Goal: Task Accomplishment & Management: Use online tool/utility

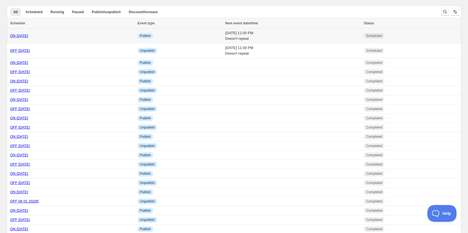
click at [18, 34] on link "ON [DATE]" at bounding box center [19, 36] width 18 height 4
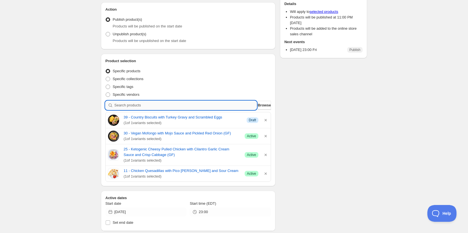
paste input "14 - Mexican Pork & Street Corn Bowl (GF)"
type input "14 - Mexican Pork & Street Corn Bowl (GF)"
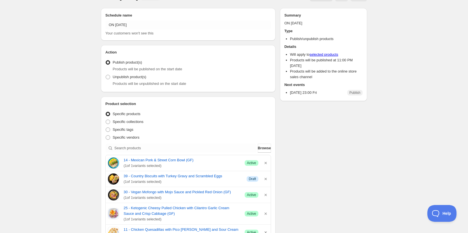
scroll to position [0, 0]
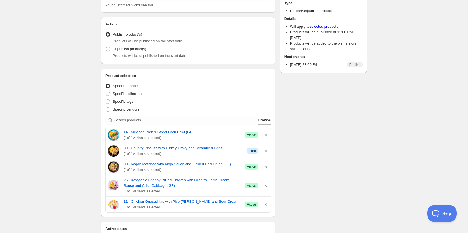
scroll to position [84, 0]
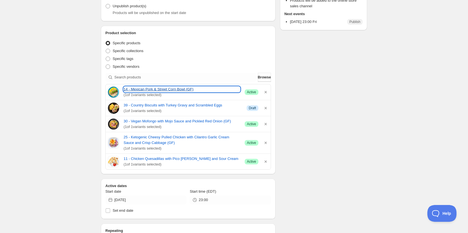
click at [152, 89] on link "14 - Mexican Pork & Street Corn Bowl (GF)" at bounding box center [182, 90] width 117 height 6
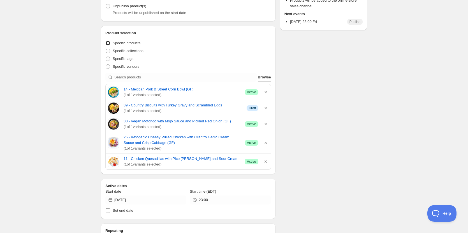
drag, startPoint x: 49, startPoint y: 143, endPoint x: 88, endPoint y: 140, distance: 39.6
click at [50, 143] on div "ON [DATE]. This page is ready ON [DATE] Scheduled Duplicate Activate Deactivate…" at bounding box center [234, 166] width 468 height 500
click at [81, 126] on div "ON [DATE]. This page is ready ON [DATE] Scheduled Duplicate Activate Deactivate…" at bounding box center [234, 166] width 468 height 500
drag, startPoint x: 62, startPoint y: 107, endPoint x: 71, endPoint y: 99, distance: 11.9
click at [62, 107] on div "ON [DATE]. This page is ready ON [DATE] Scheduled Duplicate Activate Deactivate…" at bounding box center [234, 166] width 468 height 500
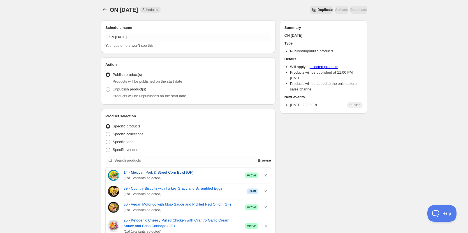
scroll to position [0, 0]
click at [106, 10] on icon "Schedules" at bounding box center [105, 11] width 6 height 6
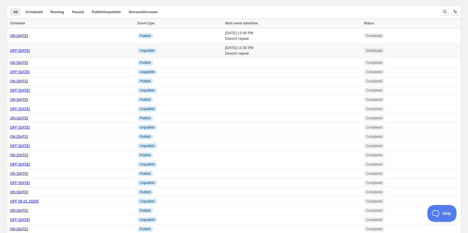
click at [21, 52] on link "OFF [DATE]" at bounding box center [20, 50] width 20 height 4
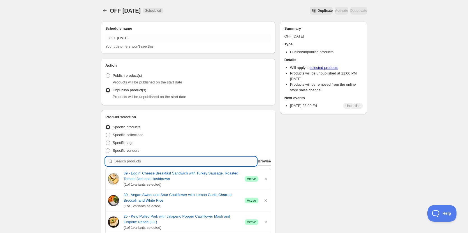
click at [143, 162] on input "search" at bounding box center [185, 161] width 142 height 9
type input "s"
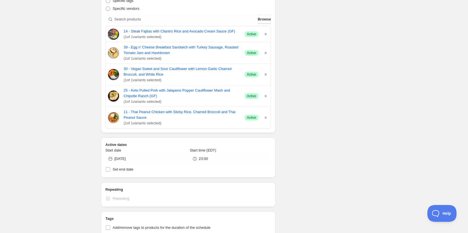
scroll to position [84, 0]
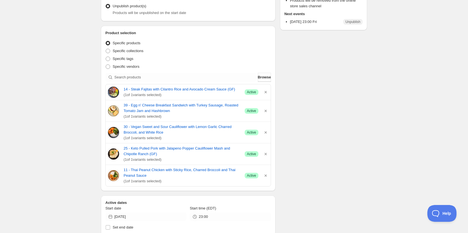
drag, startPoint x: 173, startPoint y: 185, endPoint x: 94, endPoint y: 92, distance: 121.4
click at [94, 92] on div "OFF [DATE]. This page is ready OFF [DATE] Scheduled Duplicate Activate Deactiva…" at bounding box center [234, 168] width 280 height 505
copy div "14 - Steak Fajitas with Cilantro Rice and Avocado Cream Sauce (GF) ( 1 of 1 var…"
click at [333, 102] on div "Schedule name OFF [DATE] Your customers won't see this Action Action Publish pr…" at bounding box center [231, 177] width 271 height 488
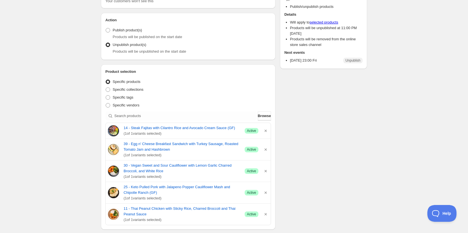
scroll to position [0, 0]
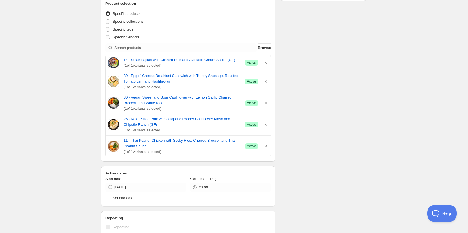
scroll to position [140, 0]
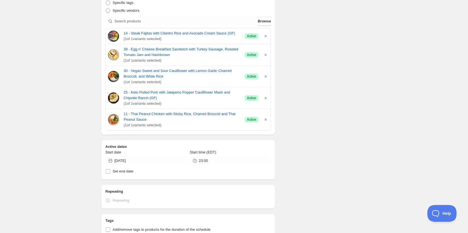
drag, startPoint x: 157, startPoint y: 116, endPoint x: 103, endPoint y: 37, distance: 95.6
click at [103, 37] on div "Product selection Entity type Specific products Specific collections Specific t…" at bounding box center [188, 52] width 174 height 165
copy div "14 - Steak Fajitas with Cilantro Rice and Avocado Cream Sauce (GF) ( 1 of 1 var…"
click at [47, 46] on div "OFF [DATE]. This page is ready OFF [DATE] Scheduled Duplicate Activate Deactiva…" at bounding box center [234, 118] width 468 height 516
click at [341, 91] on div "Schedule name OFF [DATE] Your customers won't see this Action Action Publish pr…" at bounding box center [231, 121] width 271 height 488
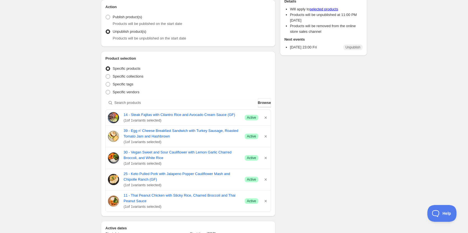
scroll to position [0, 0]
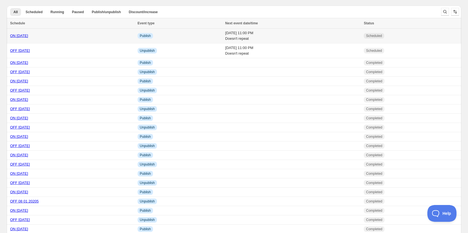
click at [26, 35] on link "ON [DATE]" at bounding box center [19, 36] width 18 height 4
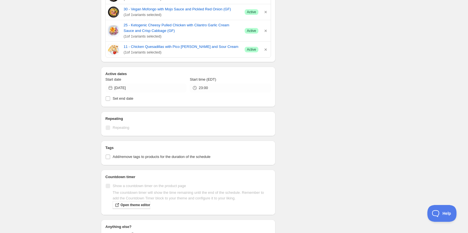
scroll to position [84, 0]
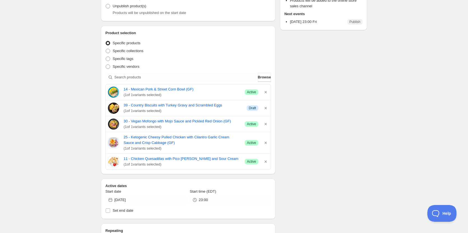
drag, startPoint x: 169, startPoint y: 166, endPoint x: 118, endPoint y: 99, distance: 83.8
click at [118, 99] on div "14 - Mexican Pork & Street Corn Bowl (GF) ( 1 of 1 variants selected) Success A…" at bounding box center [188, 127] width 166 height 86
copy div "14 - Mexican Pork & Street Corn Bowl (GF) ( 1 of 1 variants selected) Success A…"
click at [11, 101] on div "ON [DATE]. This page is ready ON [DATE] Scheduled Duplicate Activate Deactivate…" at bounding box center [234, 166] width 468 height 500
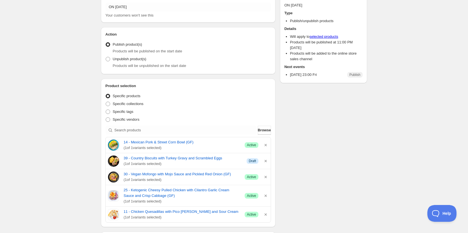
scroll to position [0, 0]
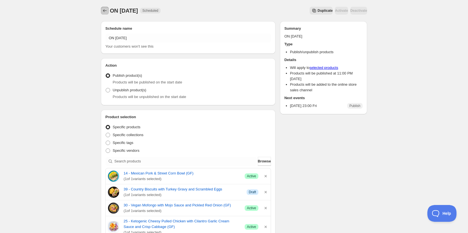
click at [103, 14] on button "Schedules" at bounding box center [105, 11] width 8 height 8
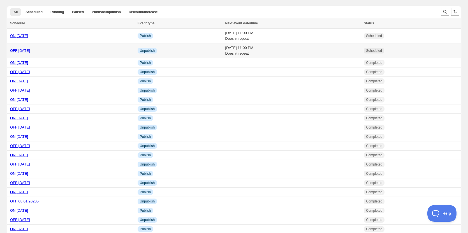
click at [23, 50] on link "OFF [DATE]" at bounding box center [20, 50] width 20 height 4
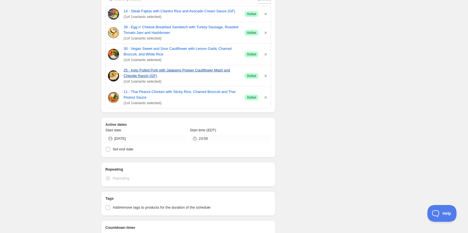
scroll to position [112, 0]
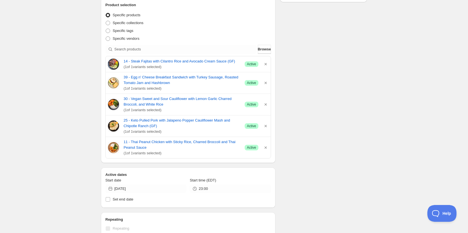
drag, startPoint x: 174, startPoint y: 154, endPoint x: 90, endPoint y: 62, distance: 124.3
click at [90, 62] on div "OFF [DATE]. This page is ready OFF [DATE] Scheduled Duplicate Activate Deactiva…" at bounding box center [234, 146] width 468 height 516
copy div "14 - Steak Fajitas with Cilantro Rice and Avocado Cream Sauce (GF) ( 1 of 1 var…"
